Goal: Information Seeking & Learning: Learn about a topic

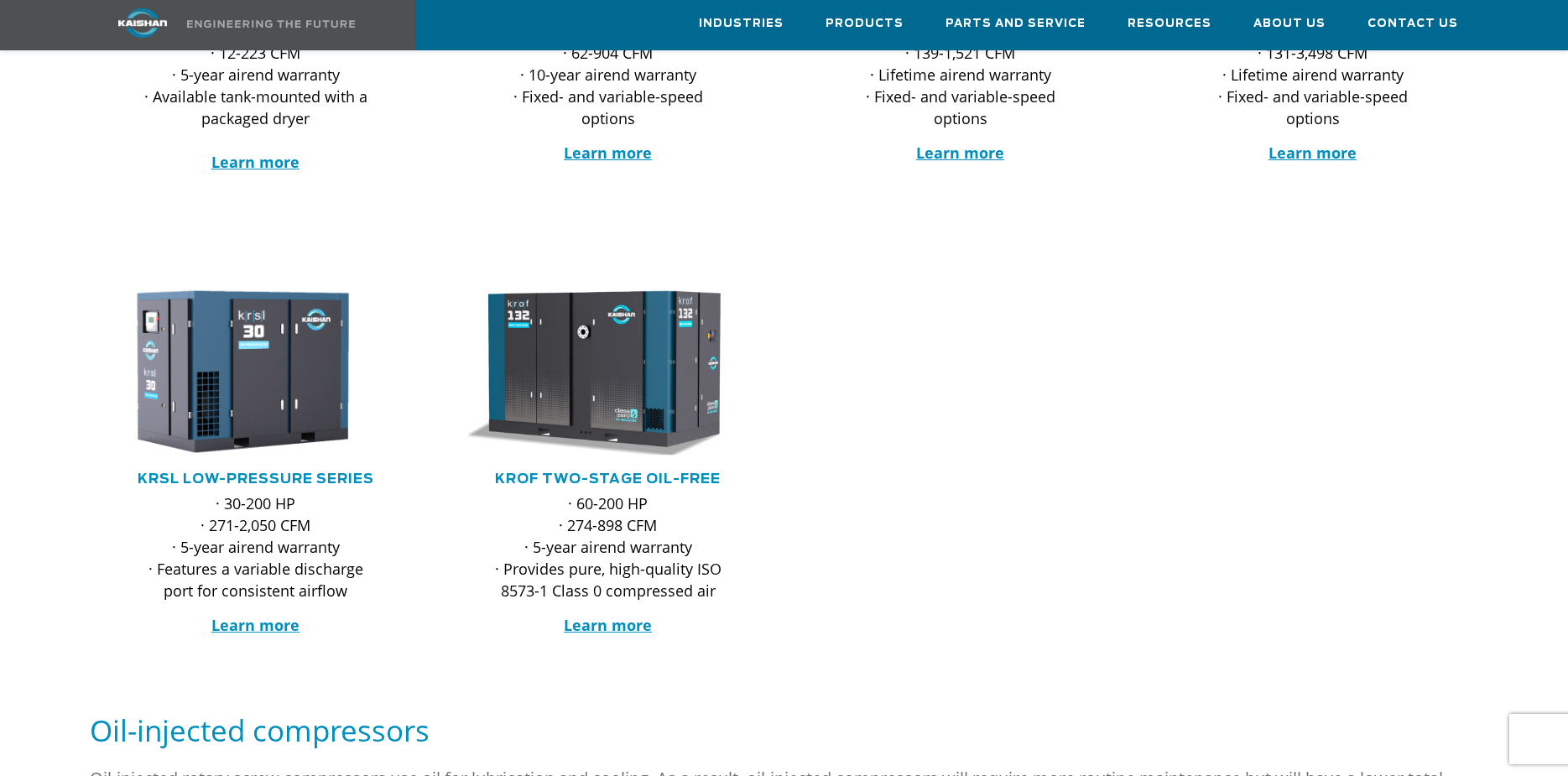
scroll to position [587, 0]
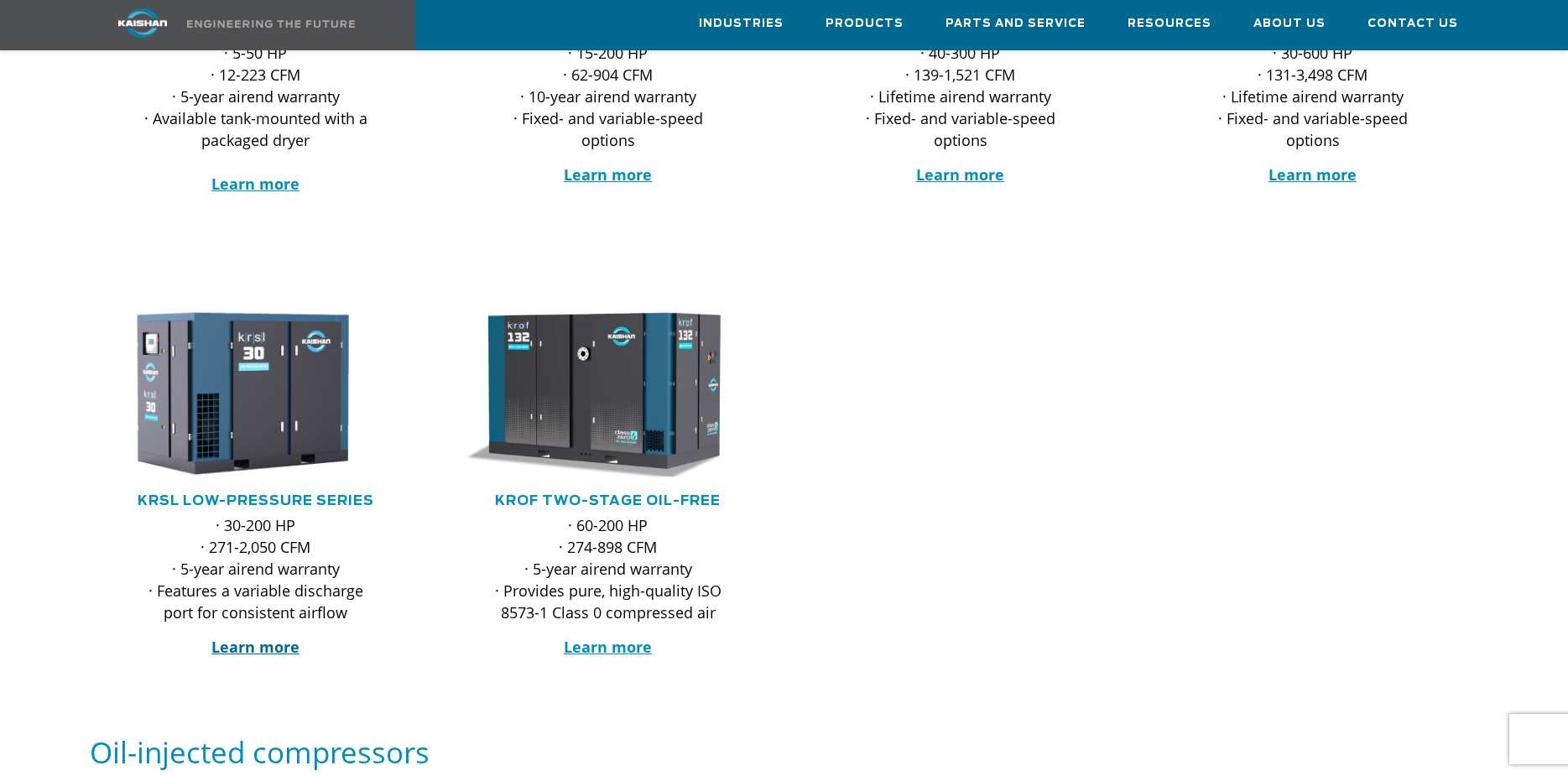
click at [241, 637] on strong "Learn more" at bounding box center [256, 646] width 88 height 20
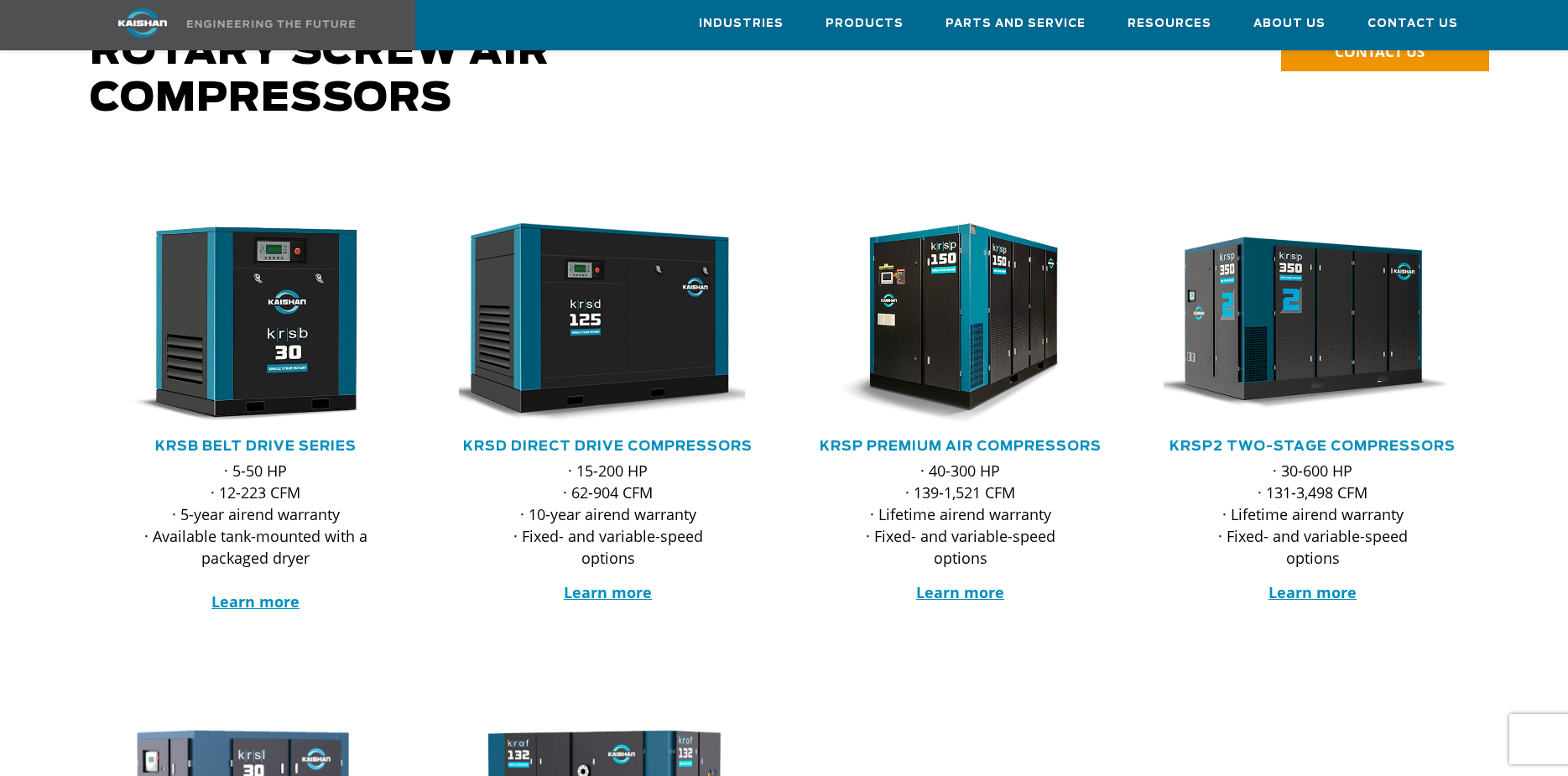
scroll to position [168, 0]
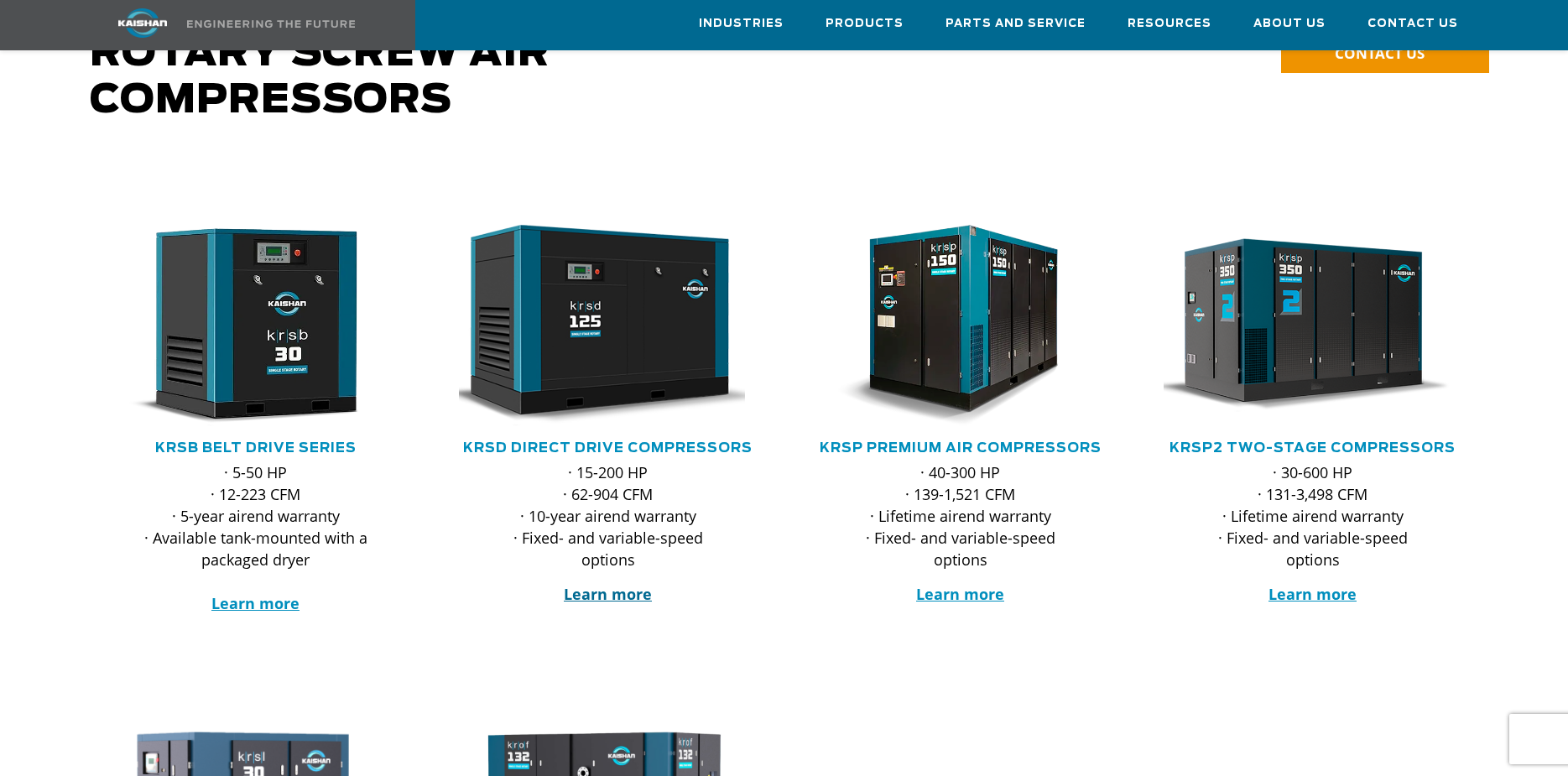
click at [635, 584] on strong "Learn more" at bounding box center [608, 594] width 88 height 20
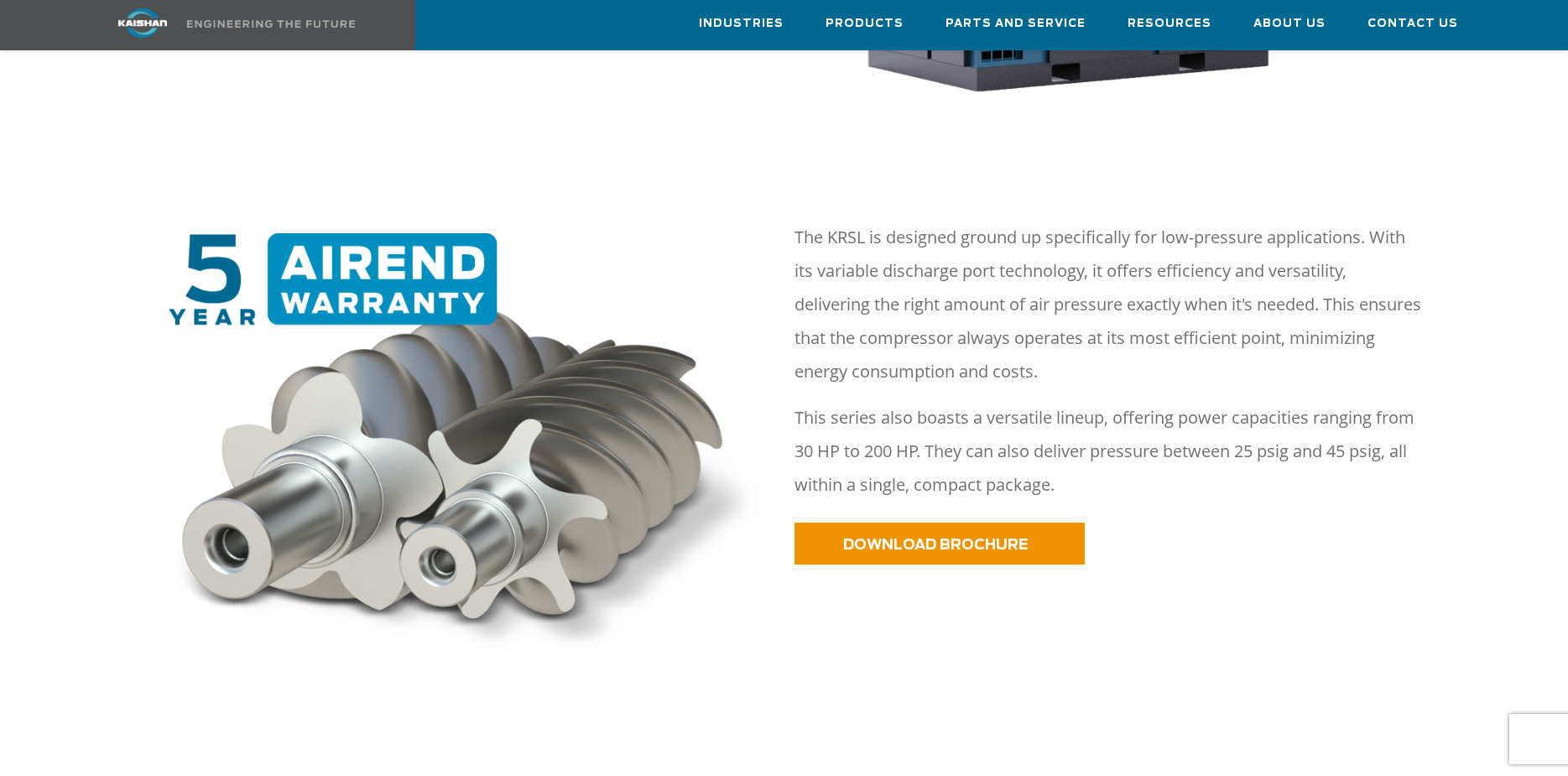
scroll to position [671, 0]
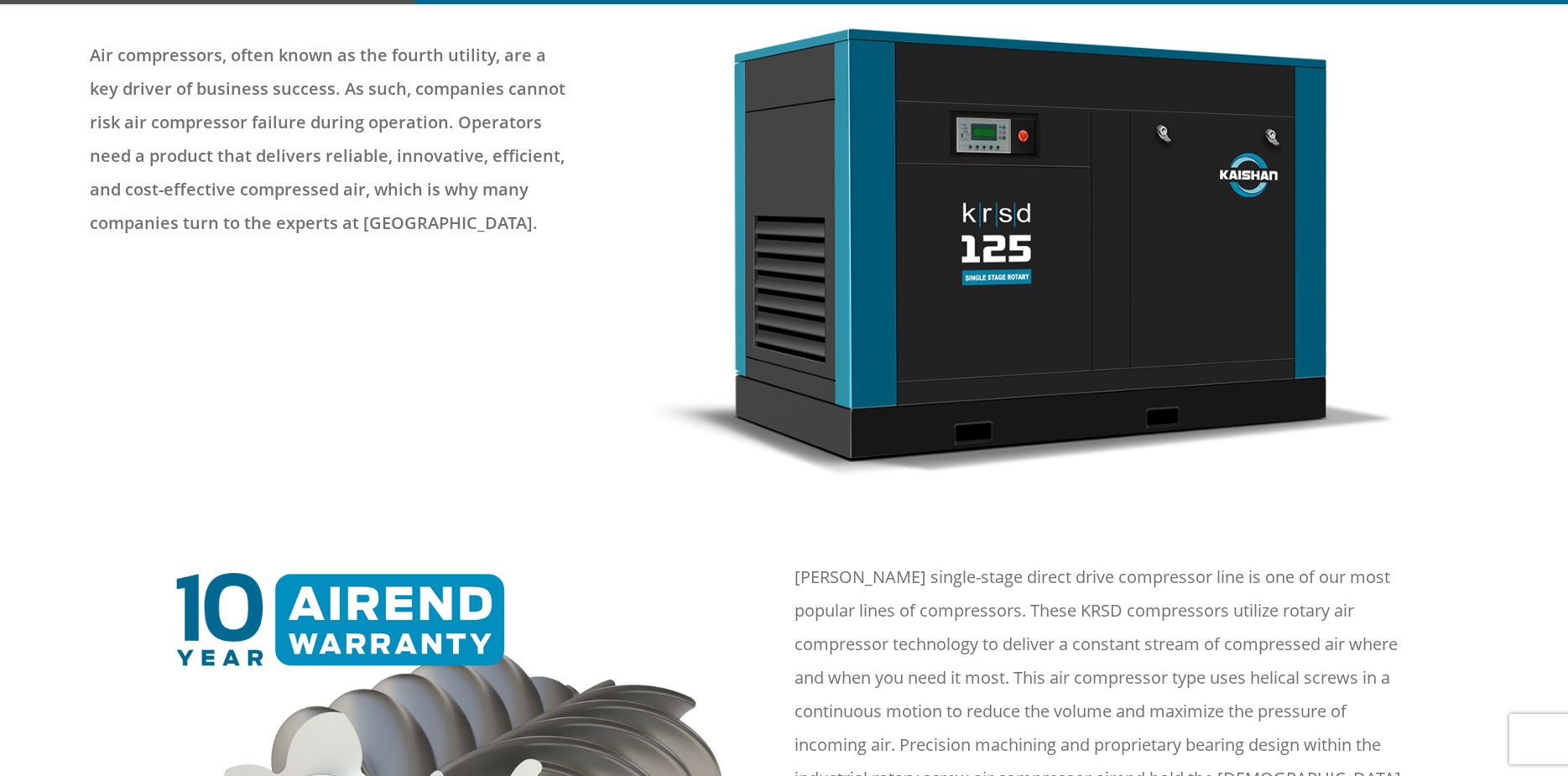
scroll to position [419, 0]
